Goal: Use online tool/utility: Utilize a website feature to perform a specific function

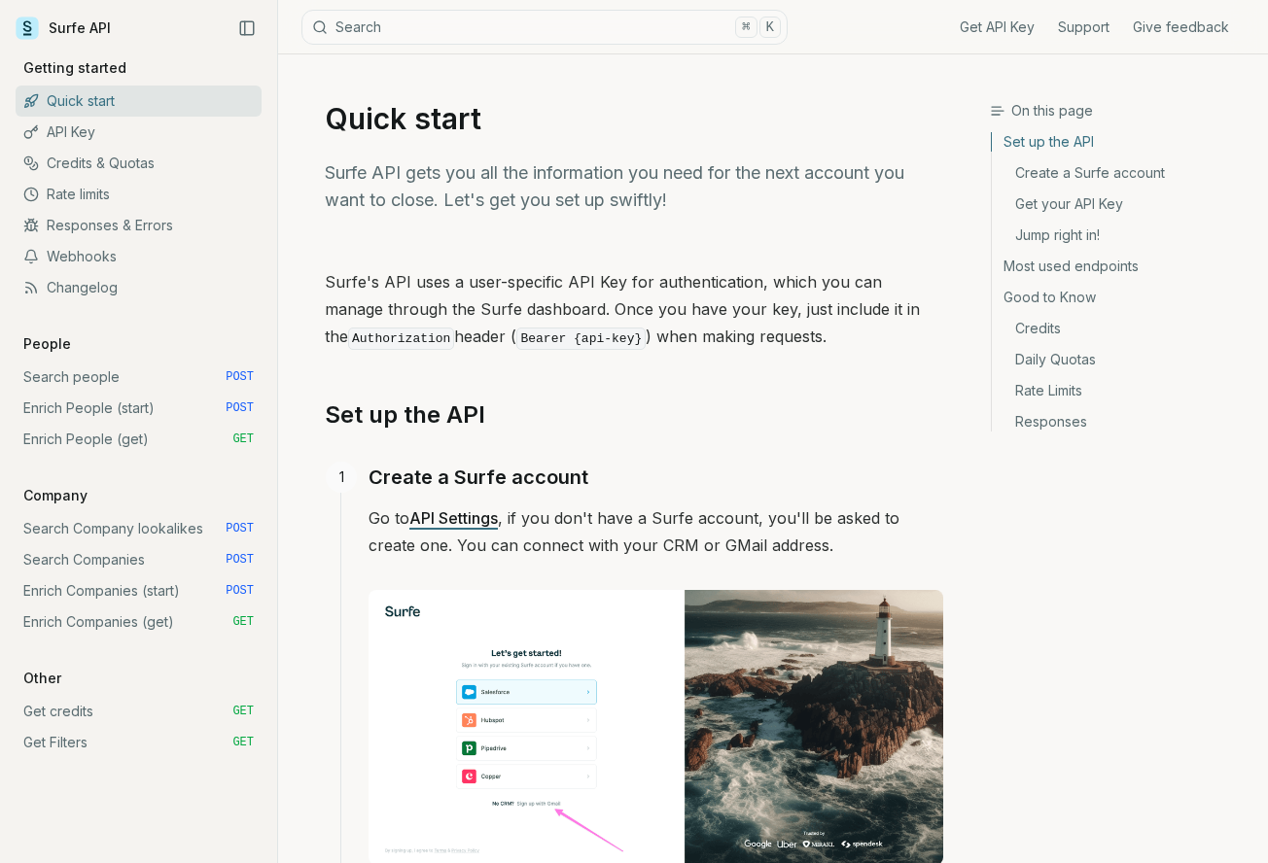
click at [106, 525] on link "Search Company lookalikes POST" at bounding box center [139, 528] width 246 height 31
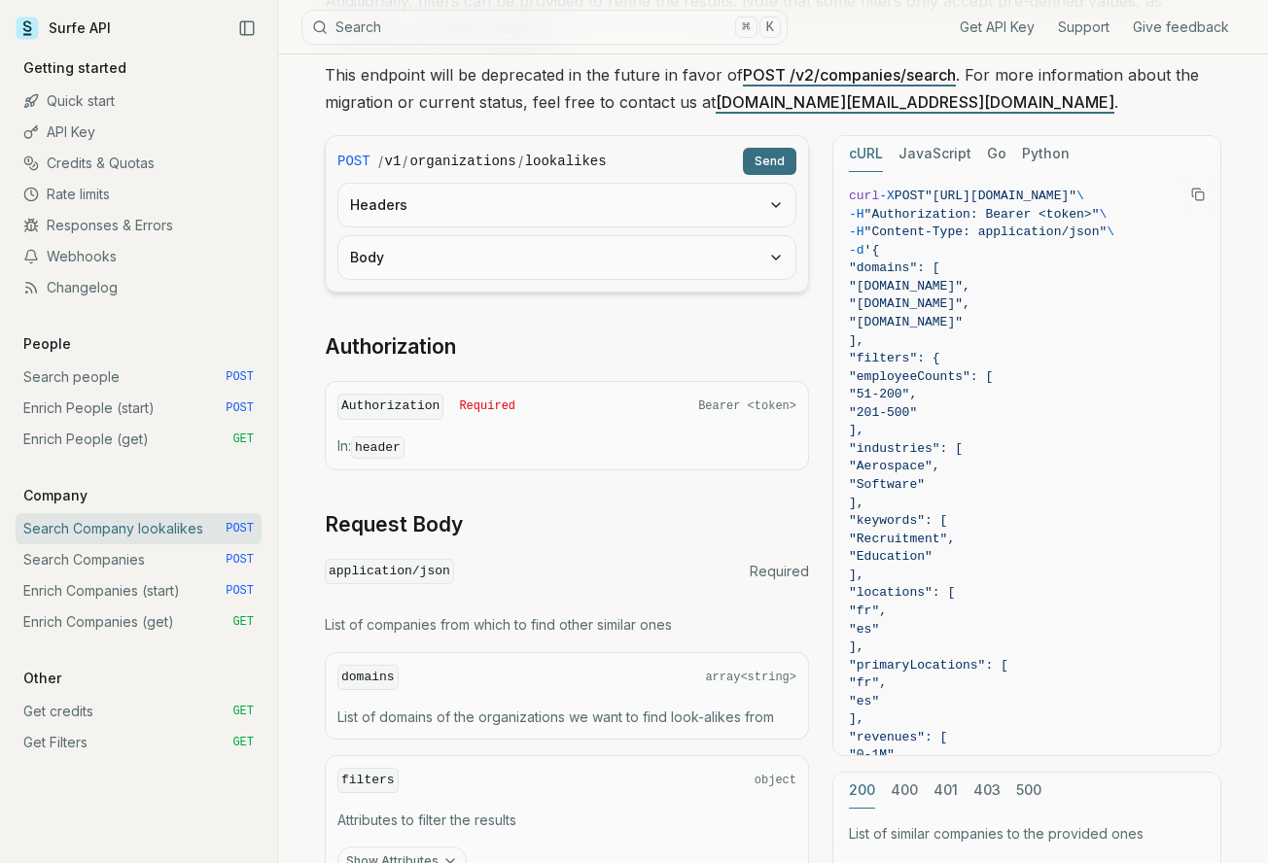
scroll to position [306, 0]
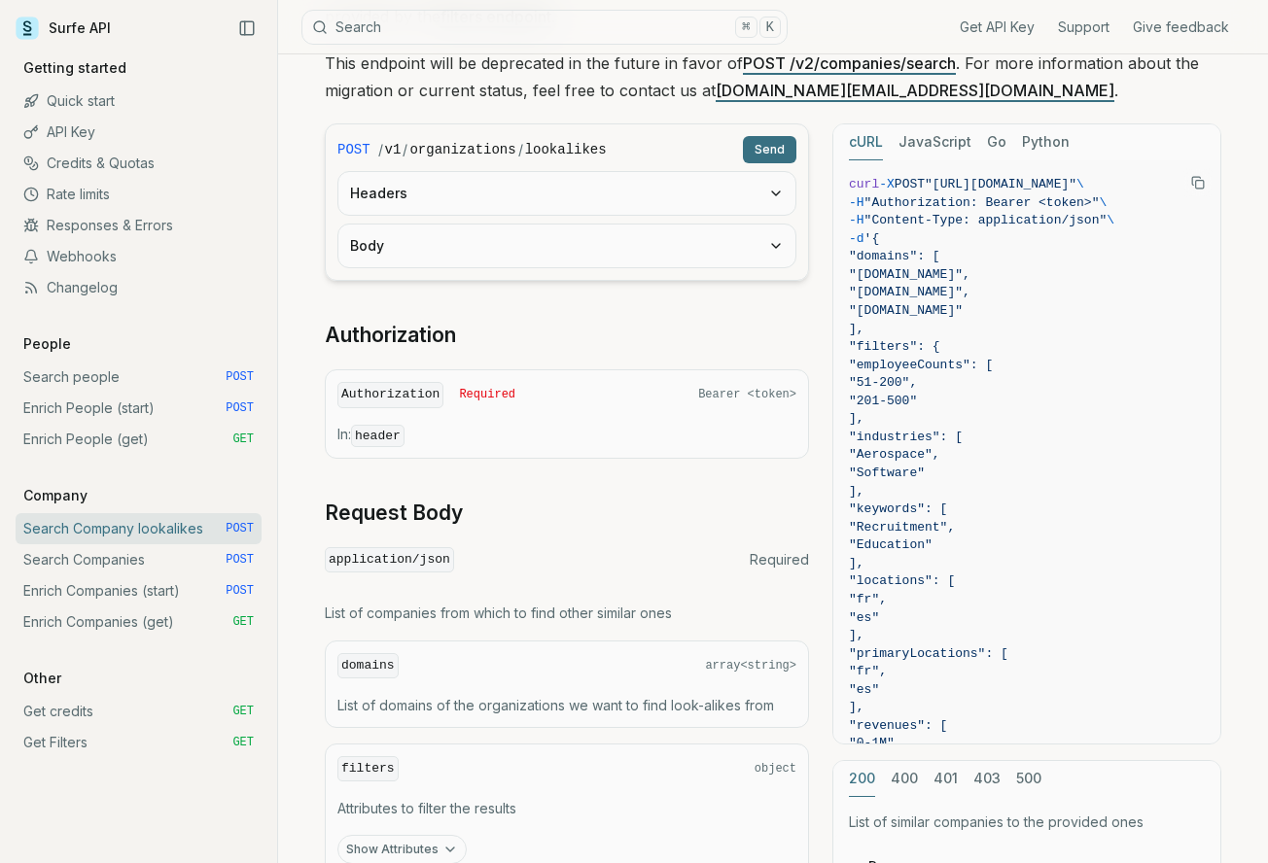
click at [572, 261] on button "Body" at bounding box center [566, 246] width 457 height 43
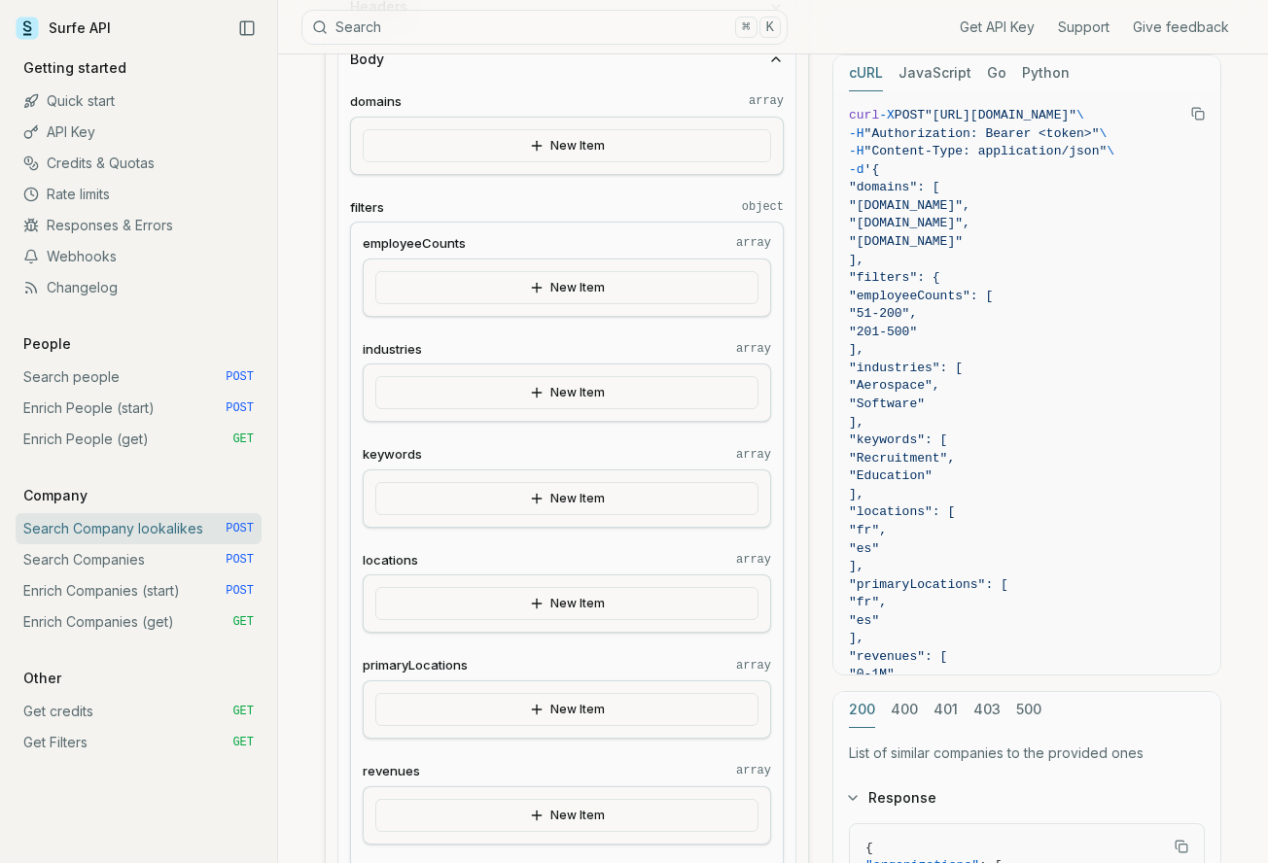
scroll to position [489, 0]
click at [604, 138] on button "New Item" at bounding box center [567, 149] width 408 height 33
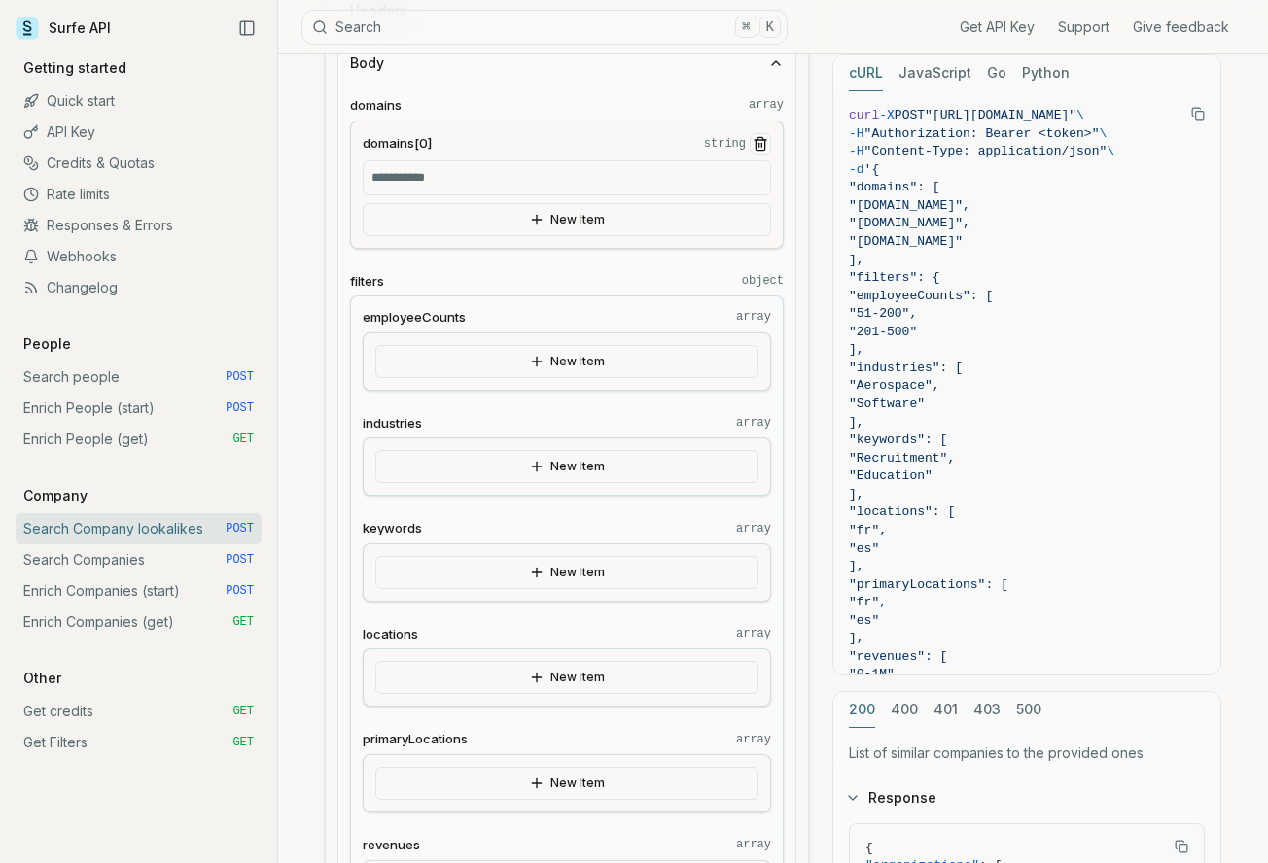
click at [422, 171] on input "domains[0] string" at bounding box center [567, 177] width 408 height 35
click at [416, 148] on span "domains[0]" at bounding box center [397, 143] width 69 height 18
click at [416, 160] on input "domains[0] string" at bounding box center [567, 177] width 408 height 35
drag, startPoint x: 845, startPoint y: 108, endPoint x: 982, endPoint y: 561, distance: 473.4
click at [982, 561] on pre "curl -X POST "[URL][DOMAIN_NAME]" \ -H "Authorization: Bearer <token>" \ -H "Co…" at bounding box center [1026, 521] width 387 height 861
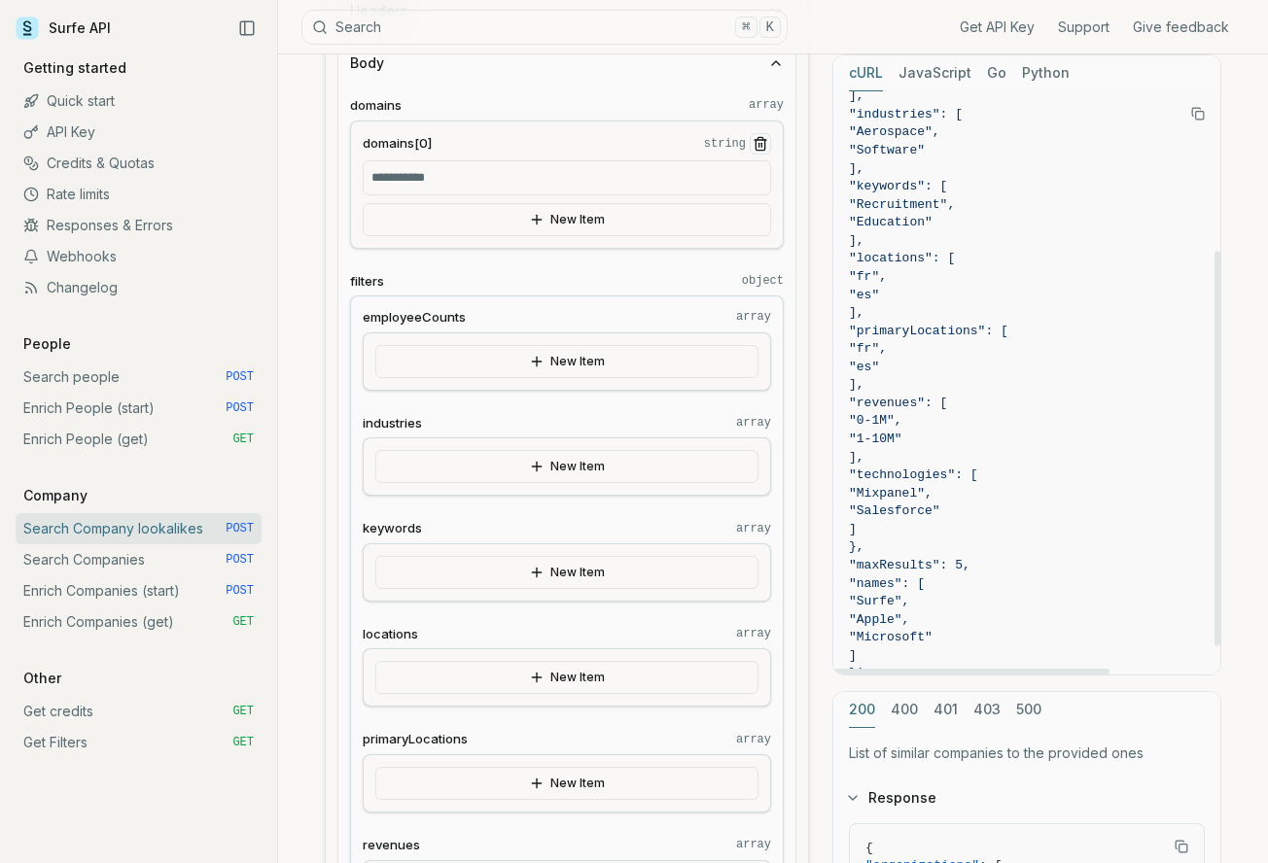
scroll to position [278, 0]
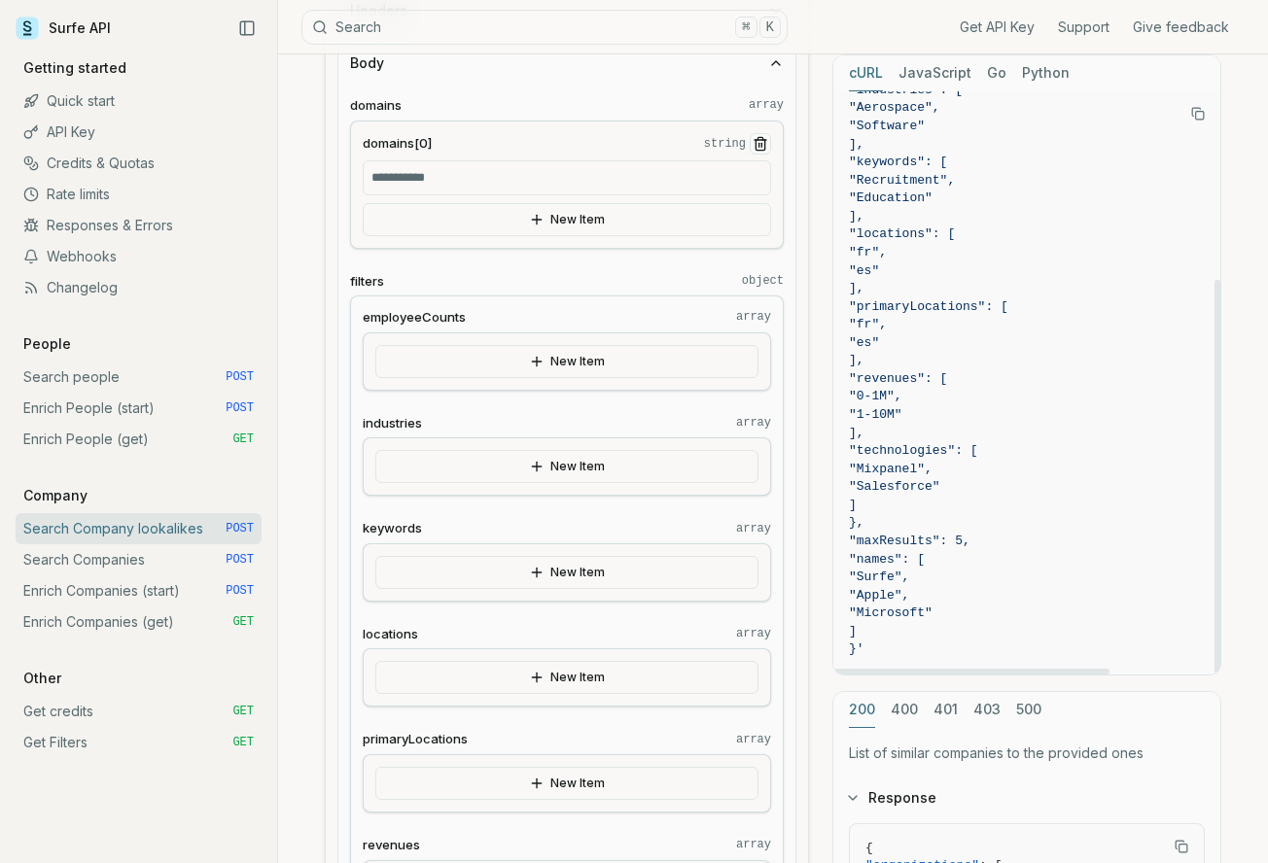
click at [922, 653] on span "}'" at bounding box center [1027, 650] width 356 height 18
copy code "curl -X POST "[URL][DOMAIN_NAME]" \ -H "Authorization: Bearer <token>" \ -H "Co…"
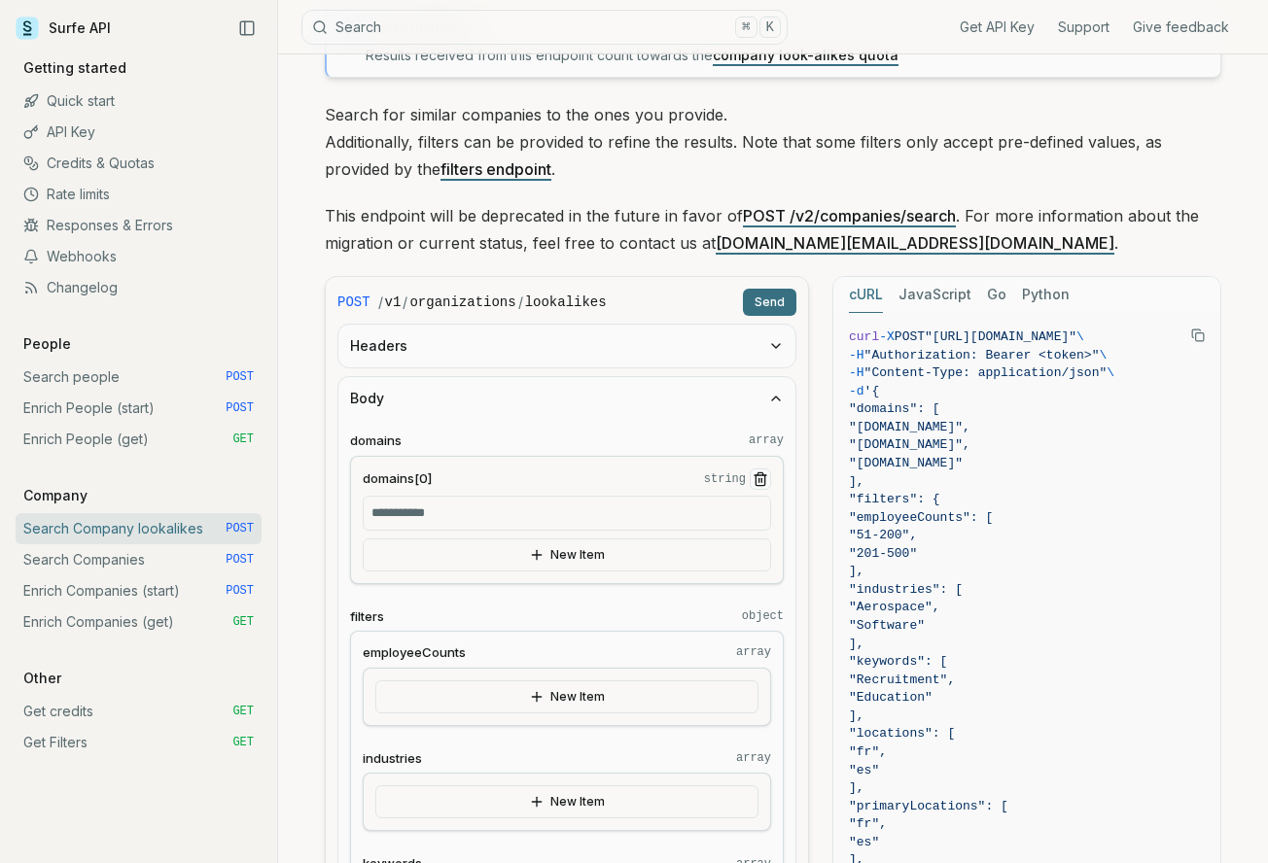
scroll to position [151, 0]
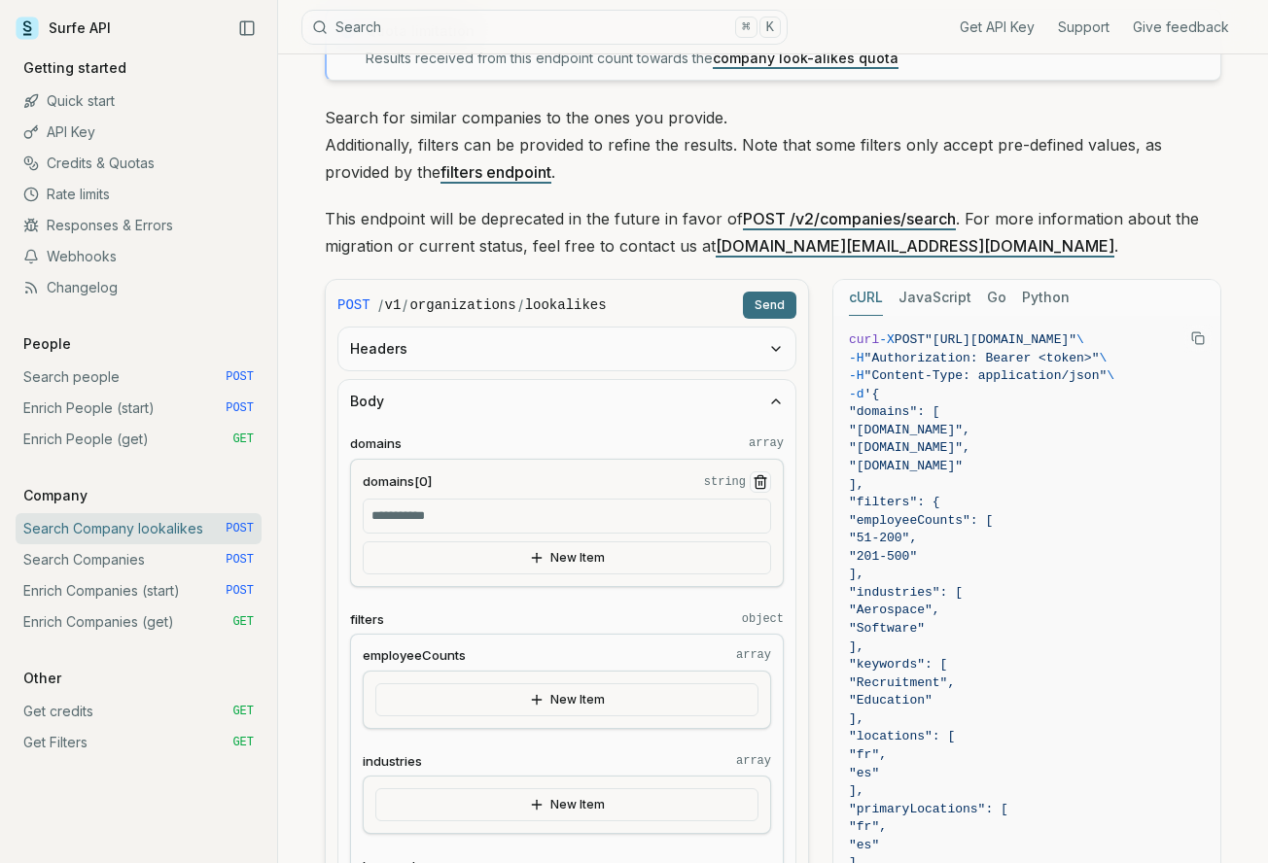
click at [103, 380] on link "Search people POST" at bounding box center [139, 377] width 246 height 31
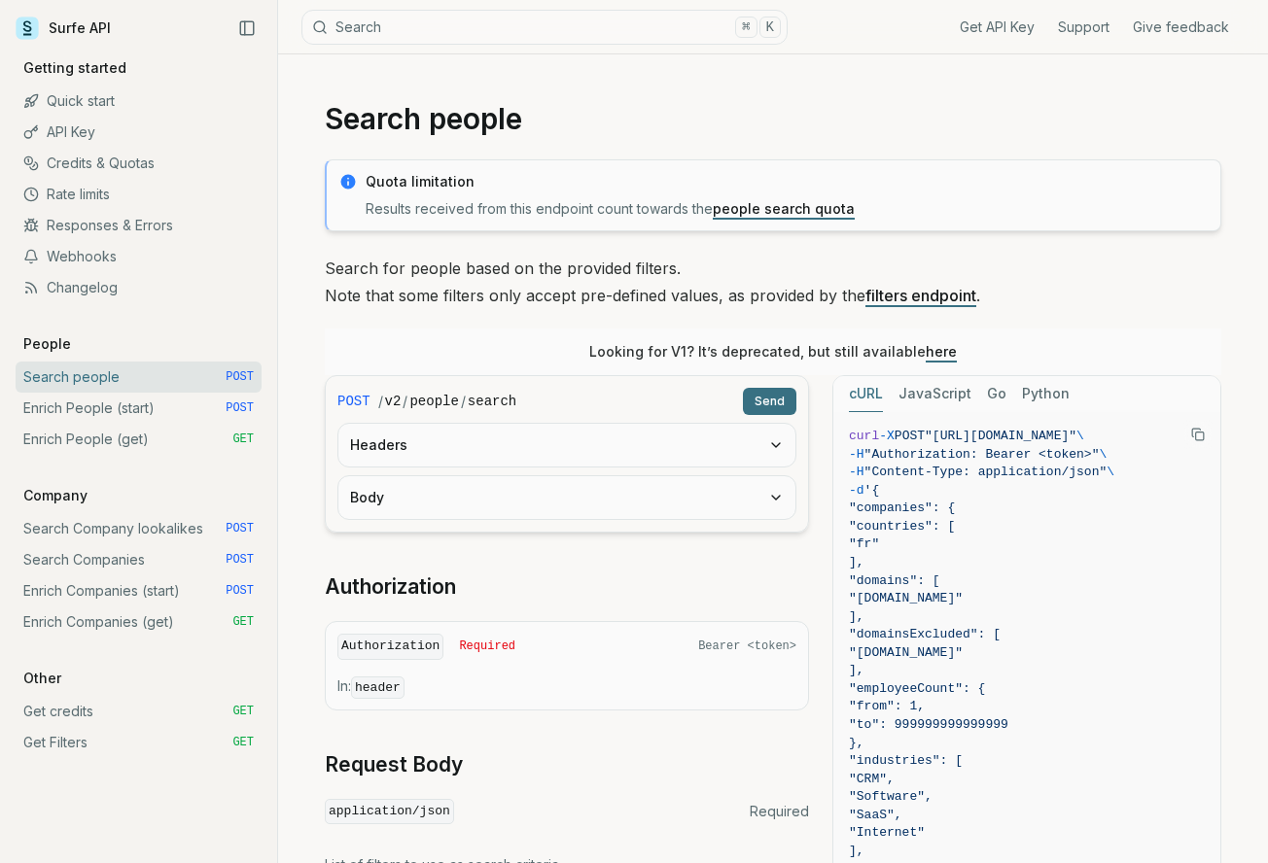
click at [505, 506] on button "Body" at bounding box center [566, 497] width 457 height 43
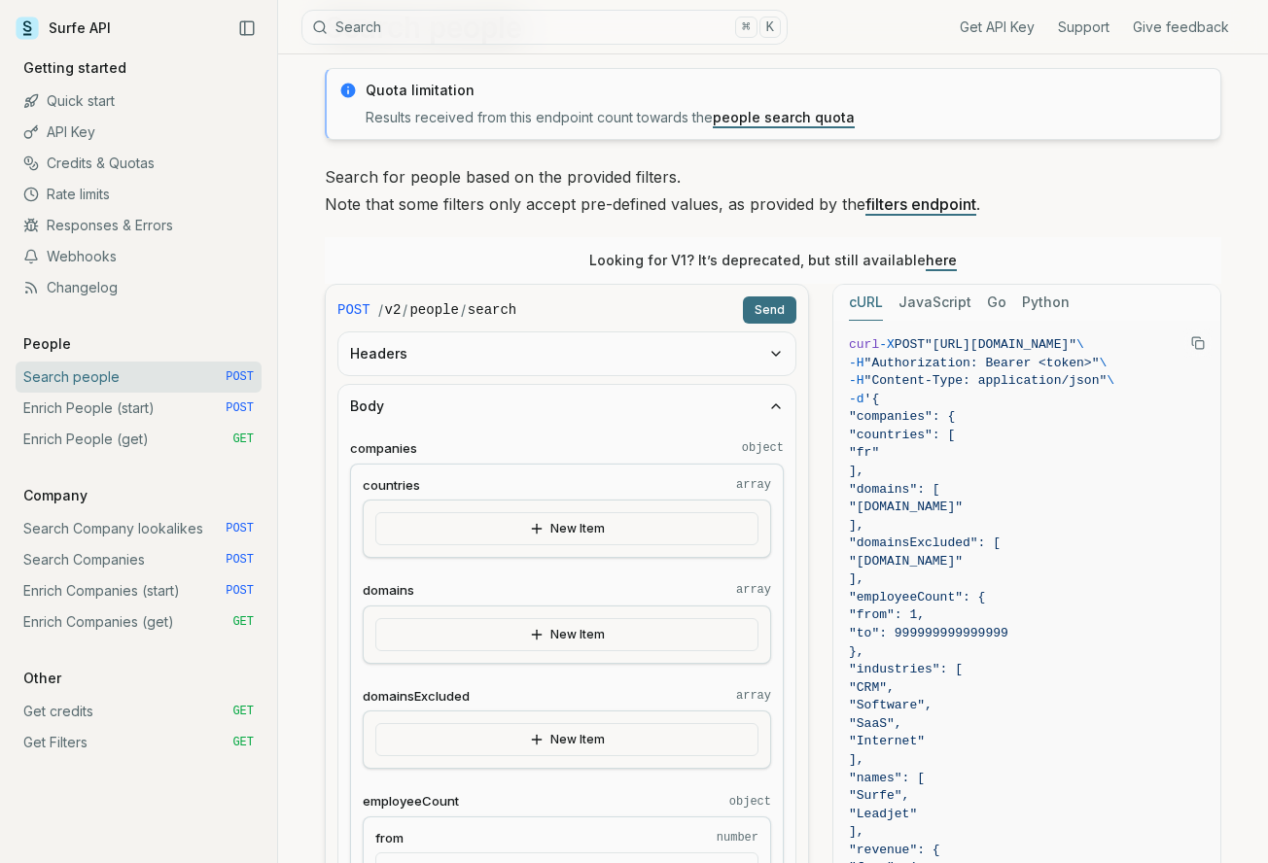
scroll to position [97, 0]
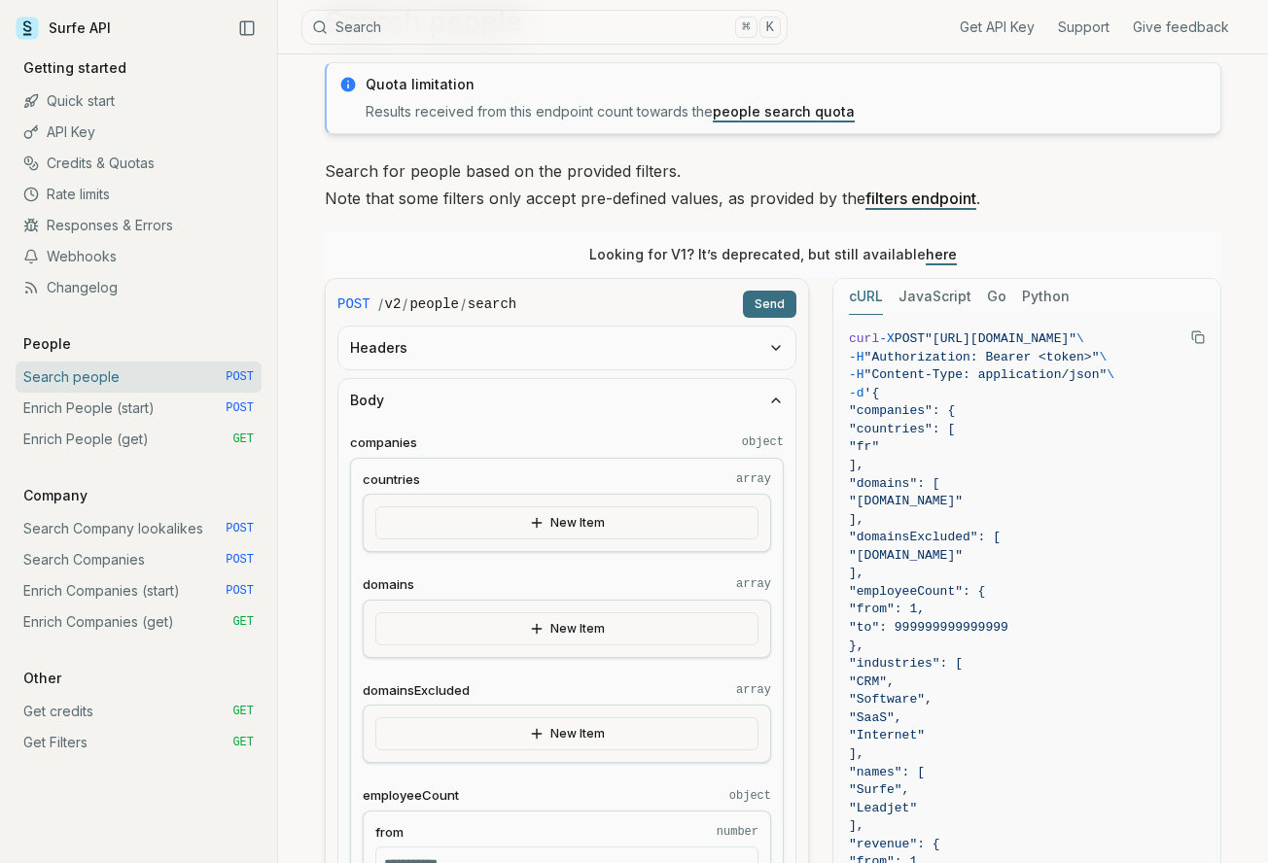
click at [632, 348] on button "Headers" at bounding box center [566, 348] width 457 height 43
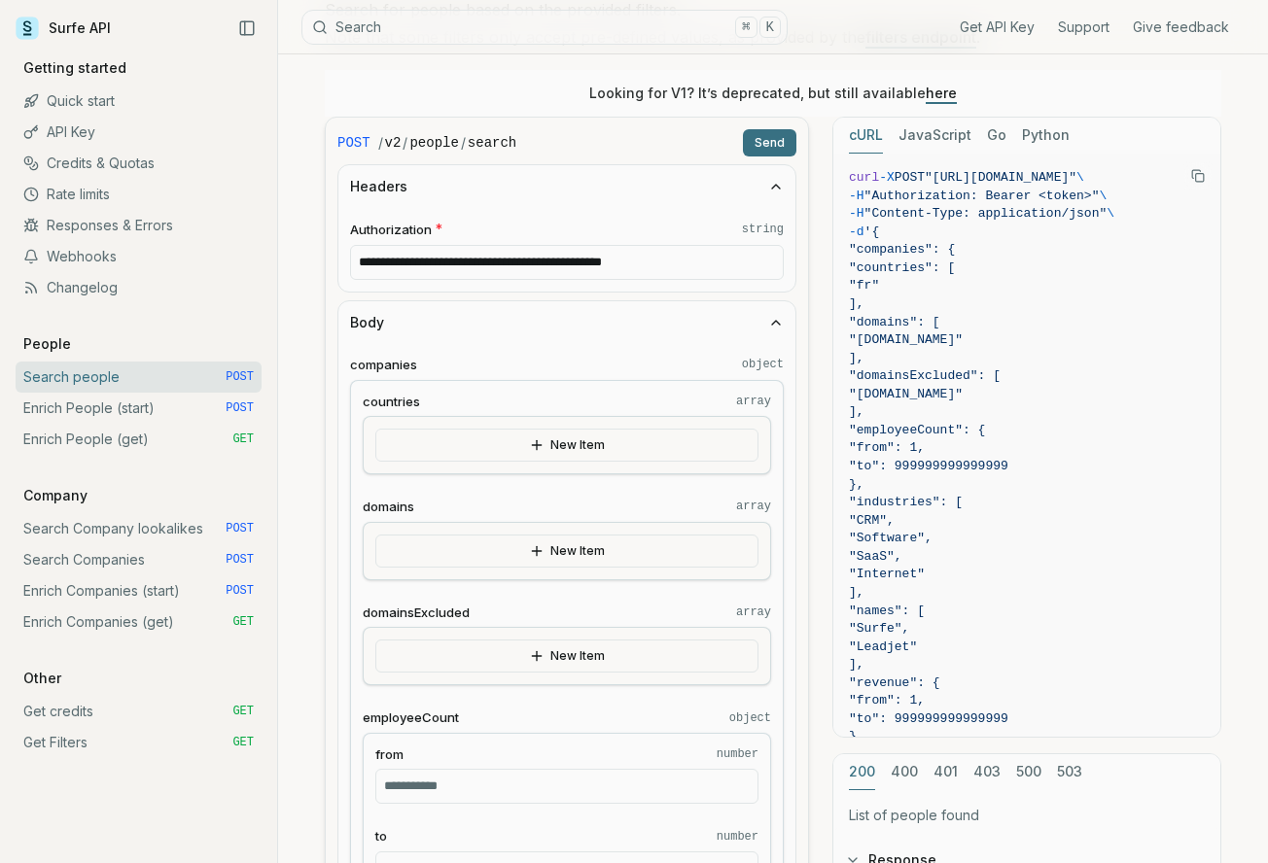
scroll to position [258, 0]
click at [117, 525] on link "Search Company lookalikes POST" at bounding box center [139, 528] width 246 height 31
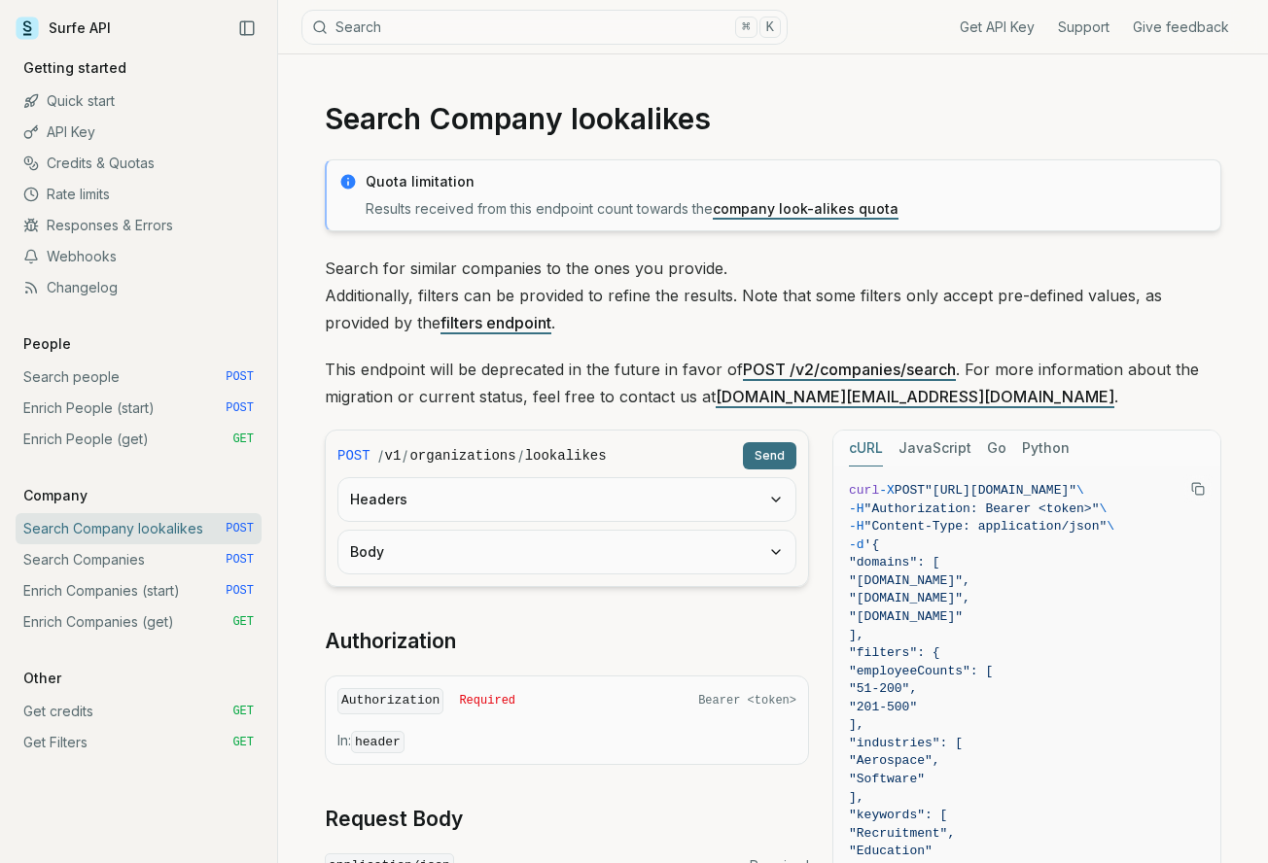
click at [538, 488] on button "Headers" at bounding box center [566, 499] width 457 height 43
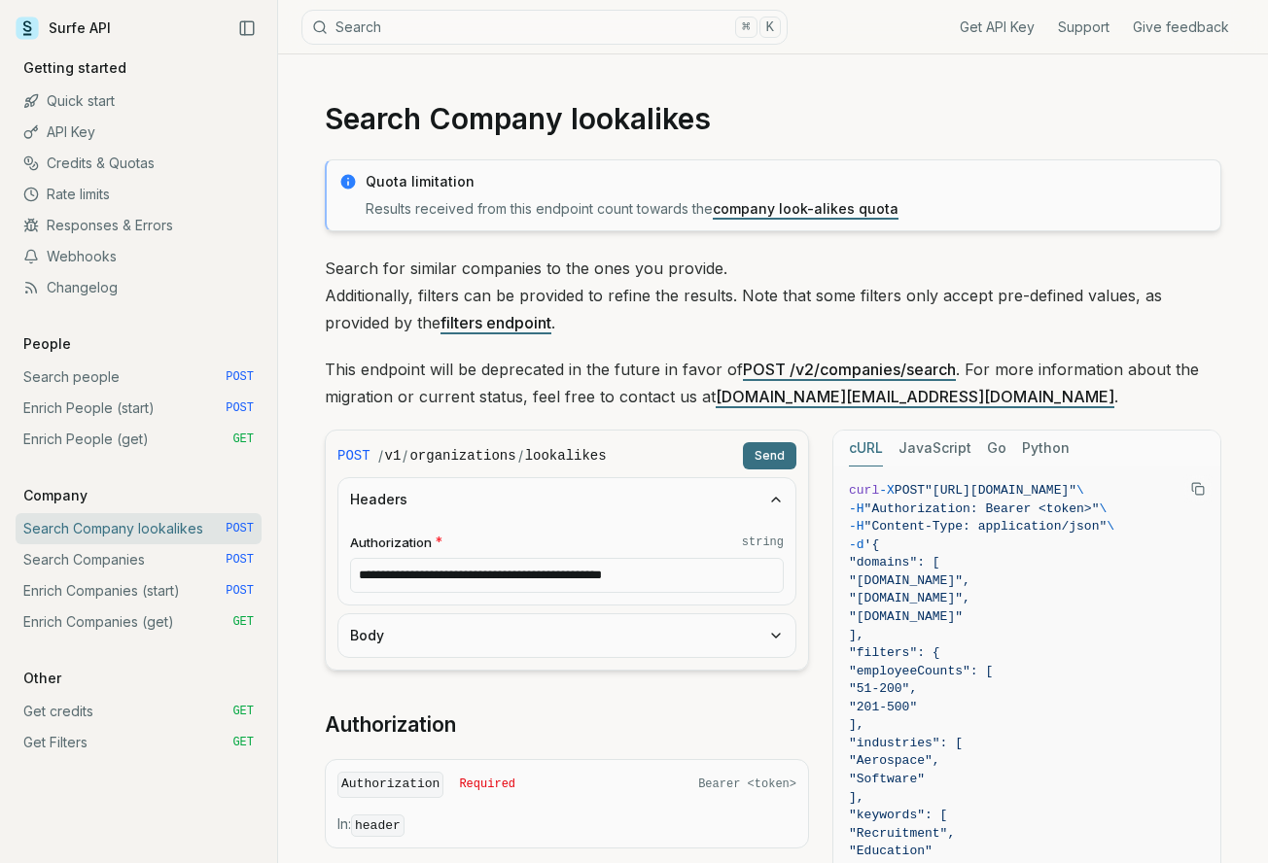
click at [536, 500] on button "Headers" at bounding box center [566, 499] width 457 height 43
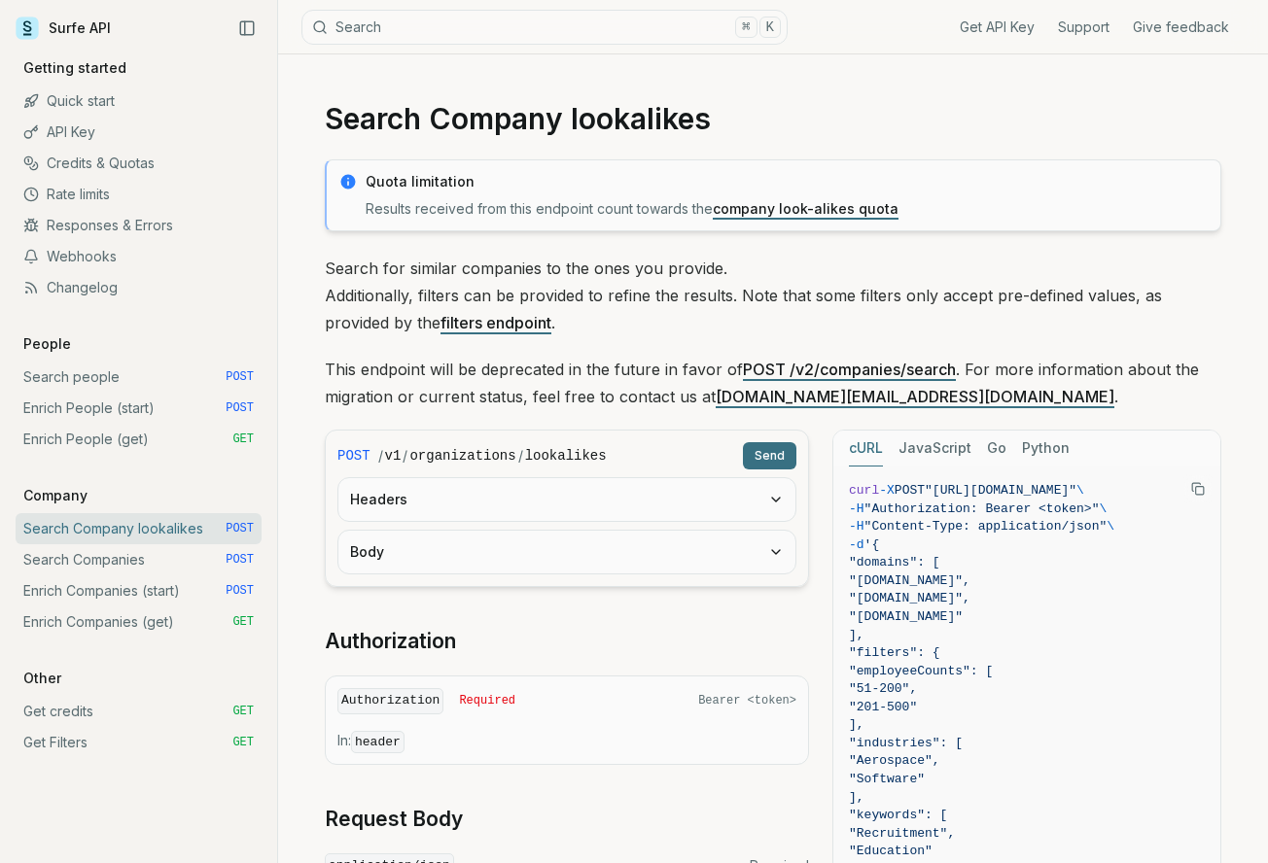
click at [513, 563] on button "Body" at bounding box center [566, 552] width 457 height 43
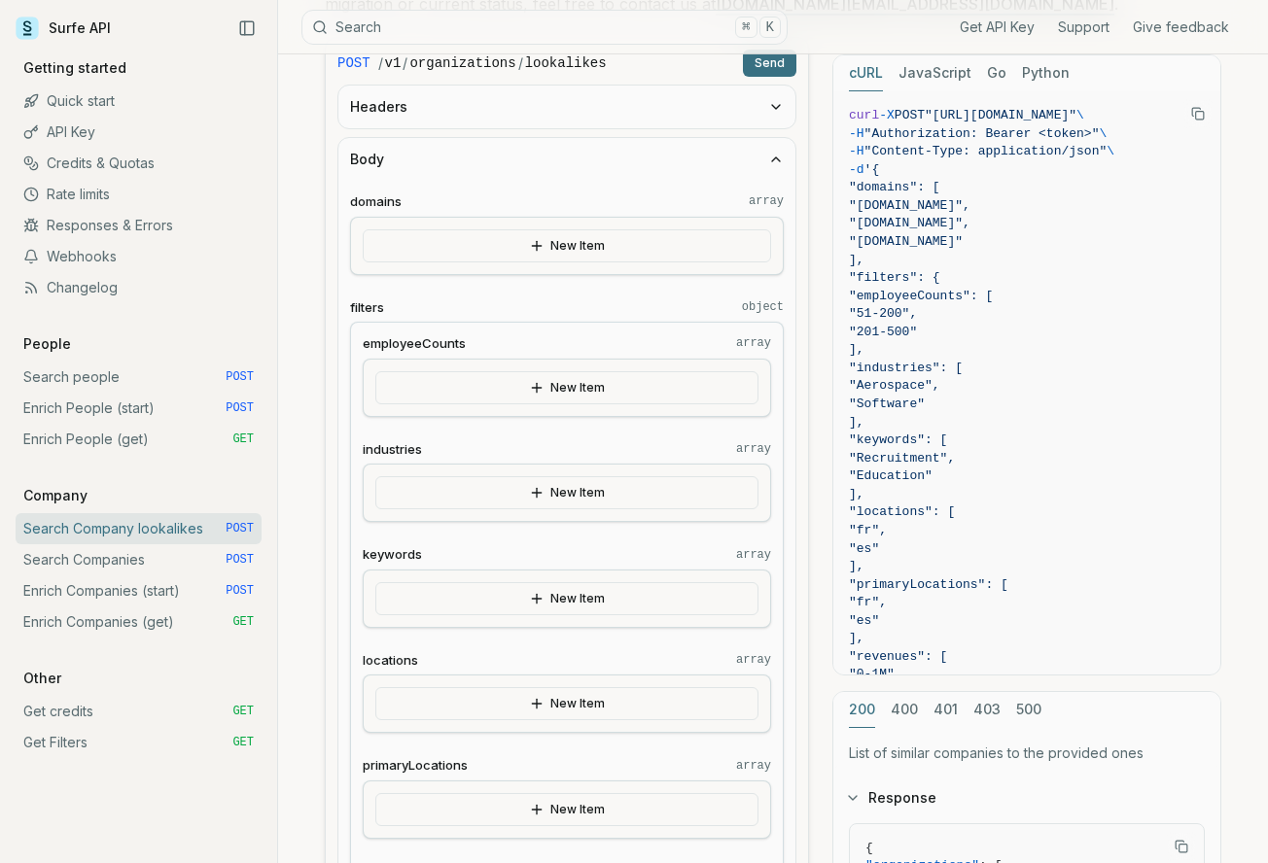
scroll to position [394, 0]
click at [546, 254] on button "New Item" at bounding box center [567, 244] width 408 height 33
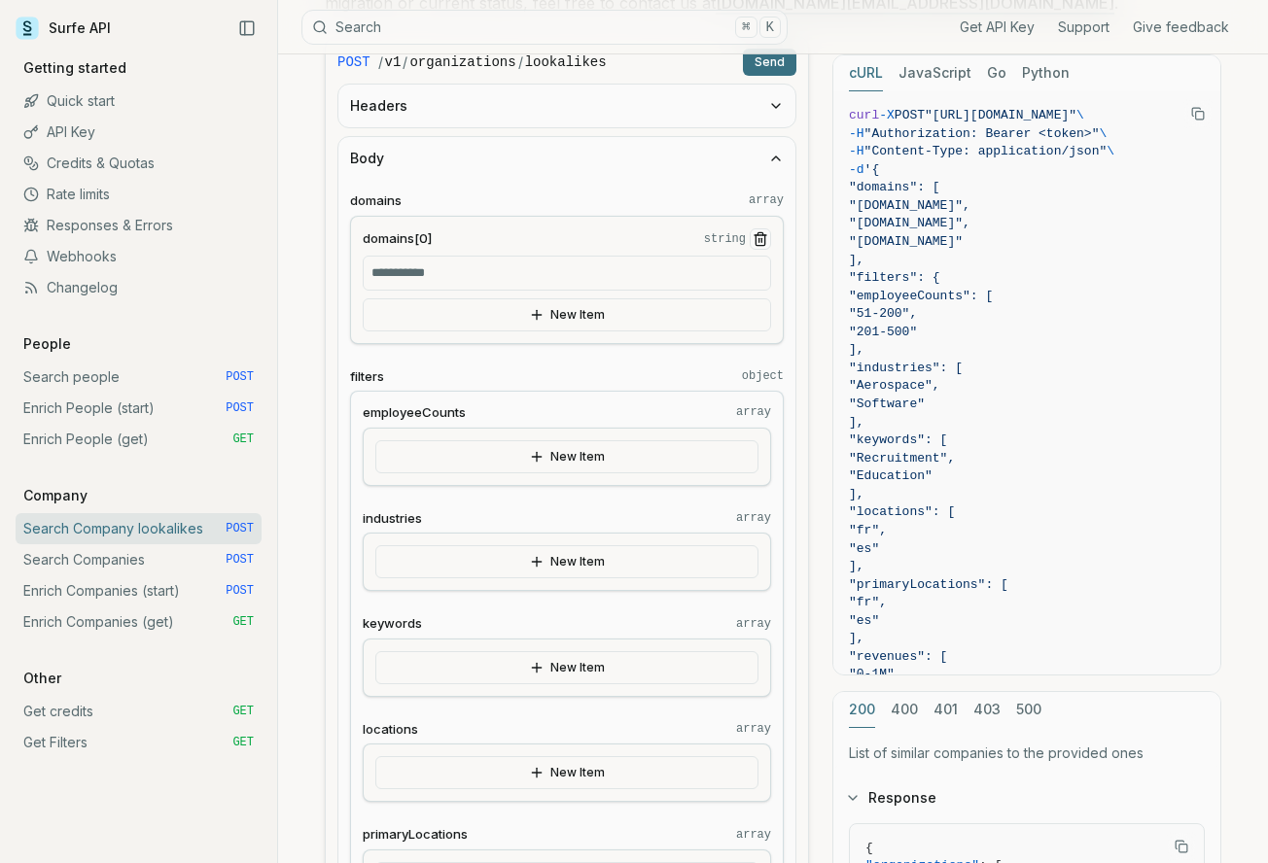
click at [526, 269] on input "domains[0] string" at bounding box center [567, 273] width 408 height 35
type input "**********"
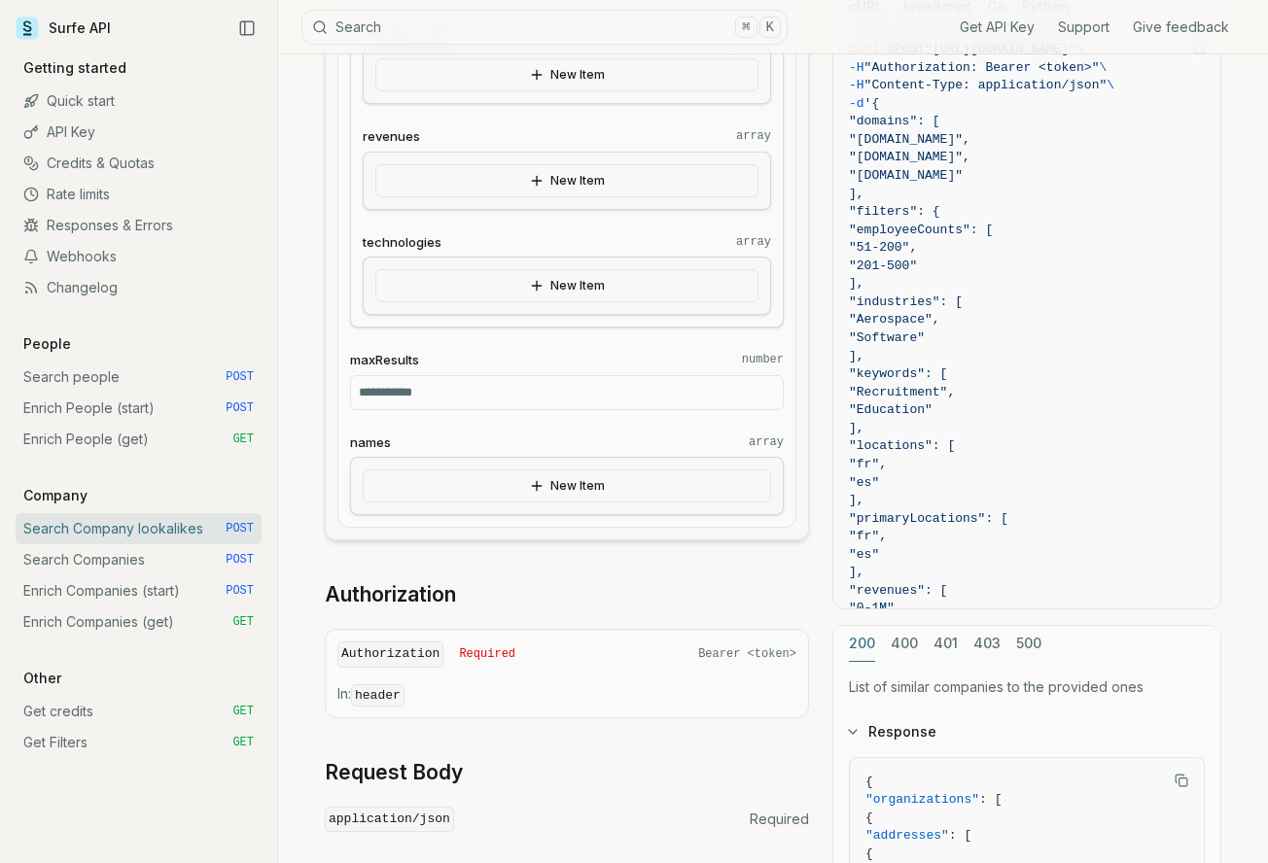
scroll to position [1200, 0]
drag, startPoint x: 549, startPoint y: 394, endPoint x: 350, endPoint y: 380, distance: 199.8
click at [350, 380] on input "*" at bounding box center [567, 390] width 434 height 35
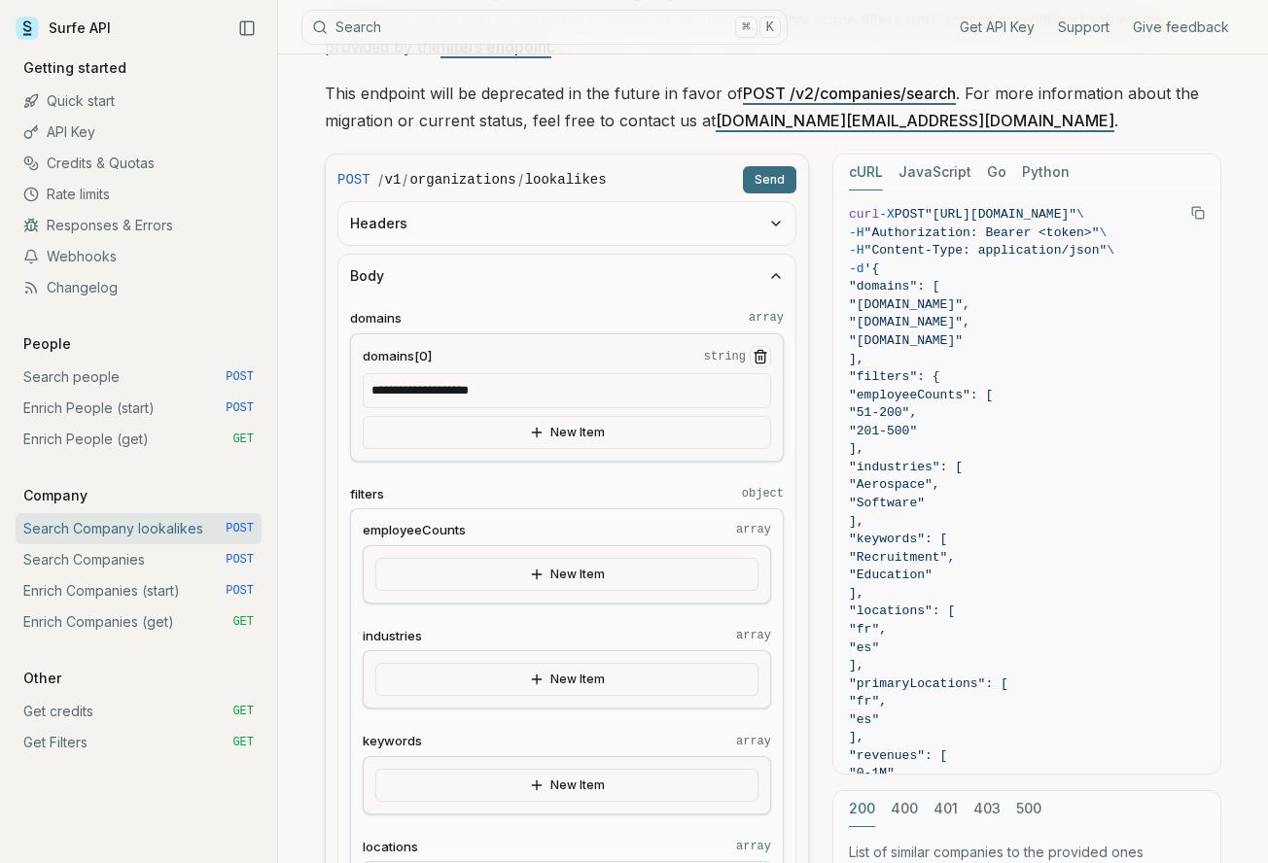
scroll to position [263, 0]
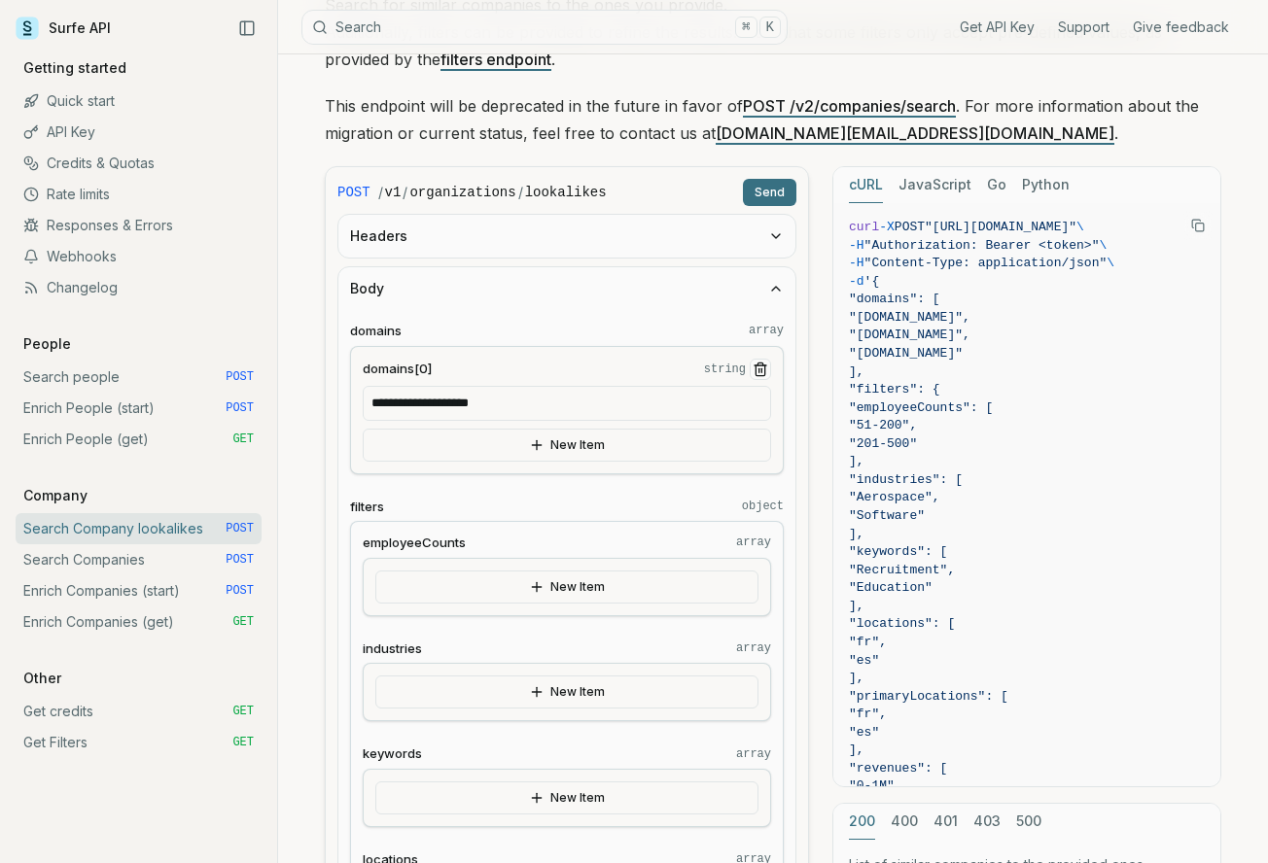
type input "**"
click at [771, 196] on button "Send" at bounding box center [769, 192] width 53 height 27
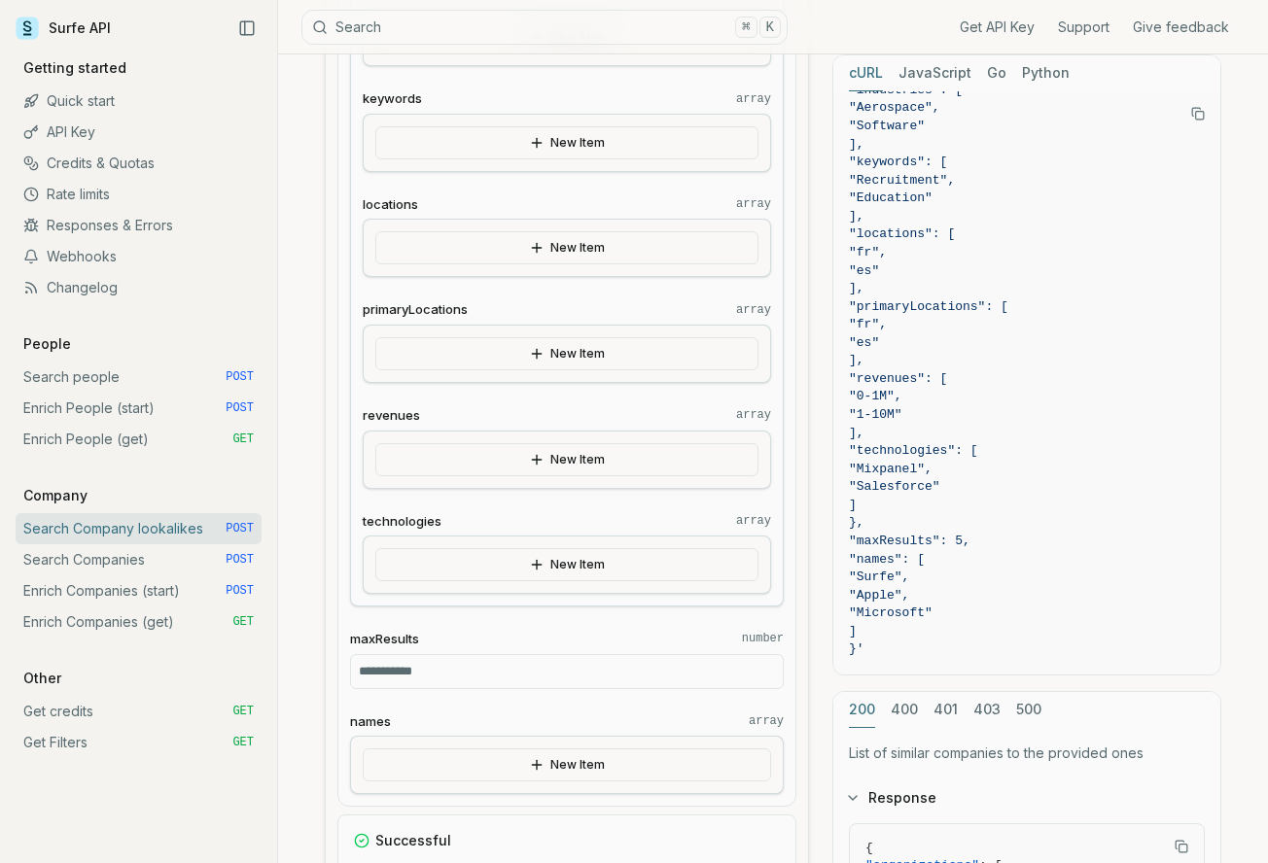
scroll to position [932, 0]
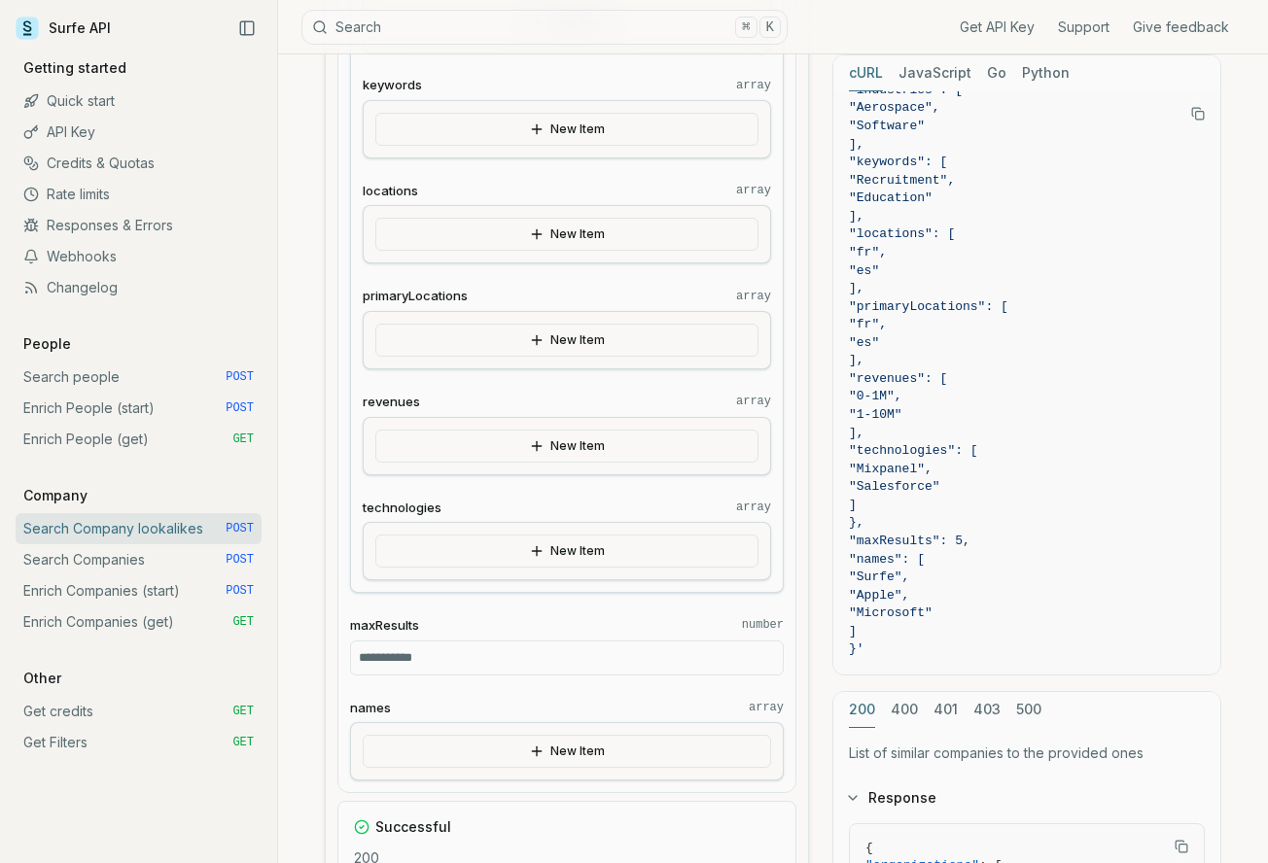
click at [914, 773] on button "Response" at bounding box center [1026, 798] width 387 height 51
click at [881, 796] on button "Response" at bounding box center [1026, 798] width 387 height 51
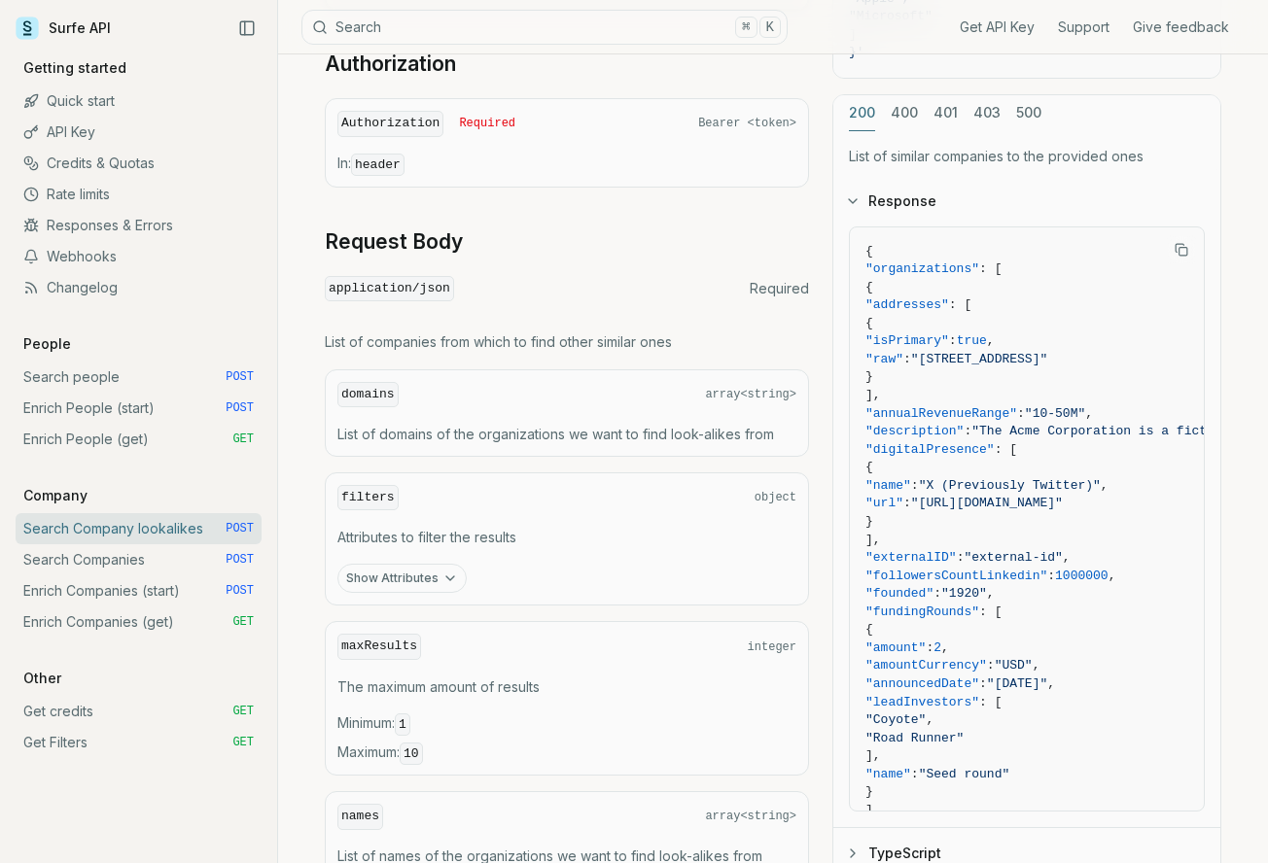
scroll to position [2414, 0]
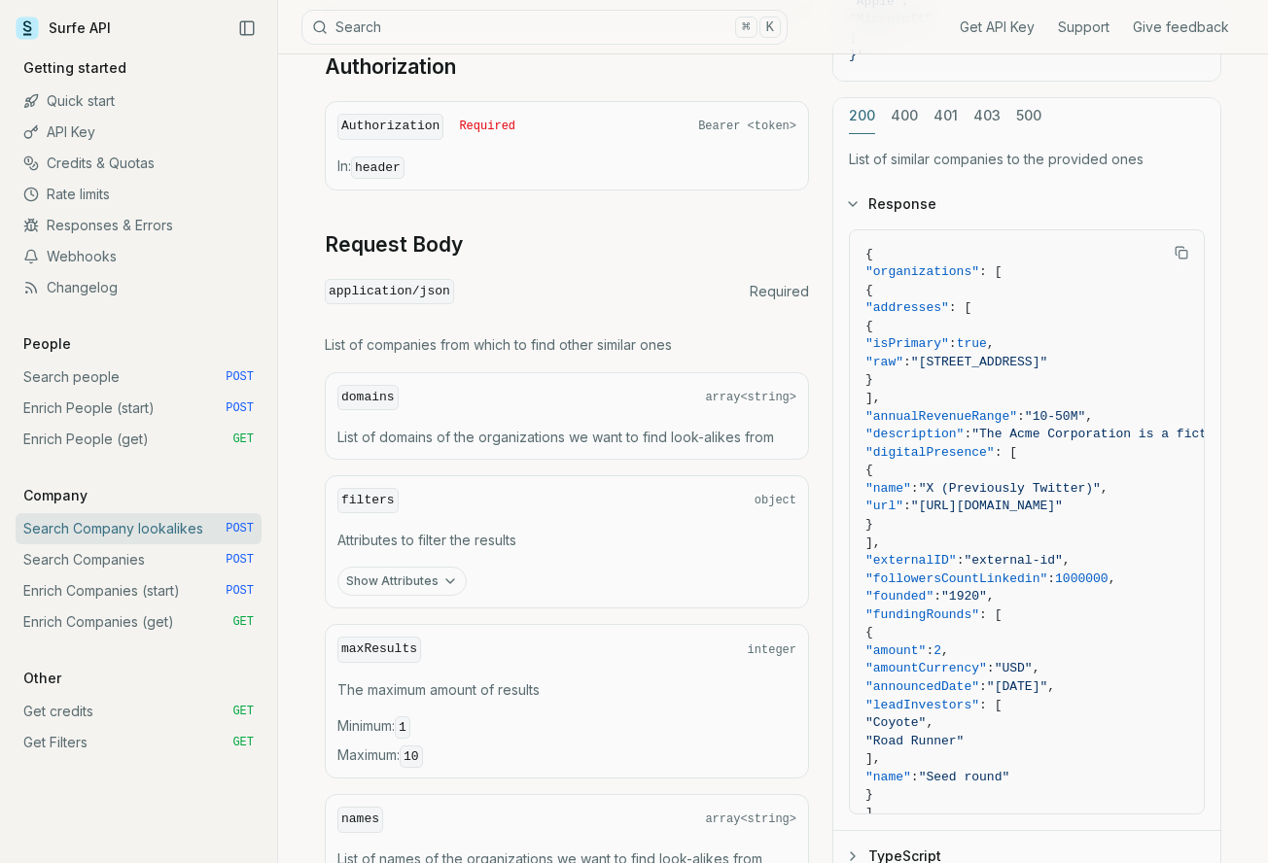
click at [1181, 250] on rect "Copy Text" at bounding box center [1183, 254] width 8 height 8
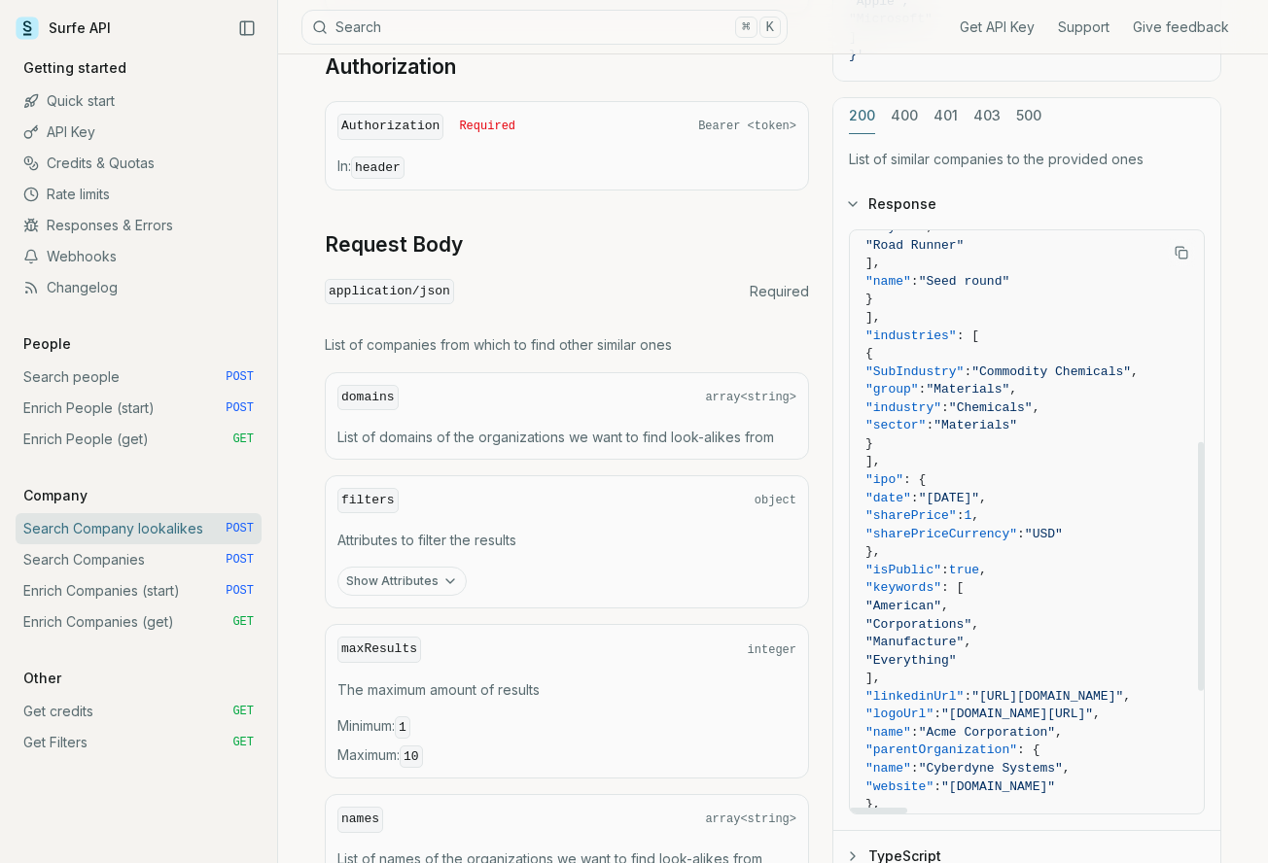
scroll to position [501, 0]
